Goal: Find specific page/section: Find specific page/section

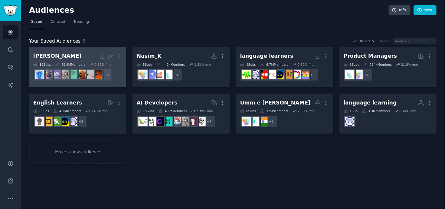
click at [74, 51] on h2 "[PERSON_NAME] More" at bounding box center [77, 56] width 89 height 10
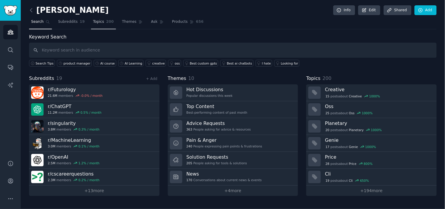
click at [91, 25] on link "Topics 200" at bounding box center [103, 23] width 25 height 12
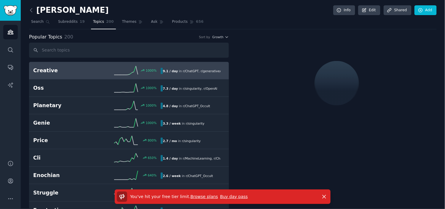
click at [34, 10] on link at bounding box center [32, 10] width 7 height 9
